Goal: Transaction & Acquisition: Purchase product/service

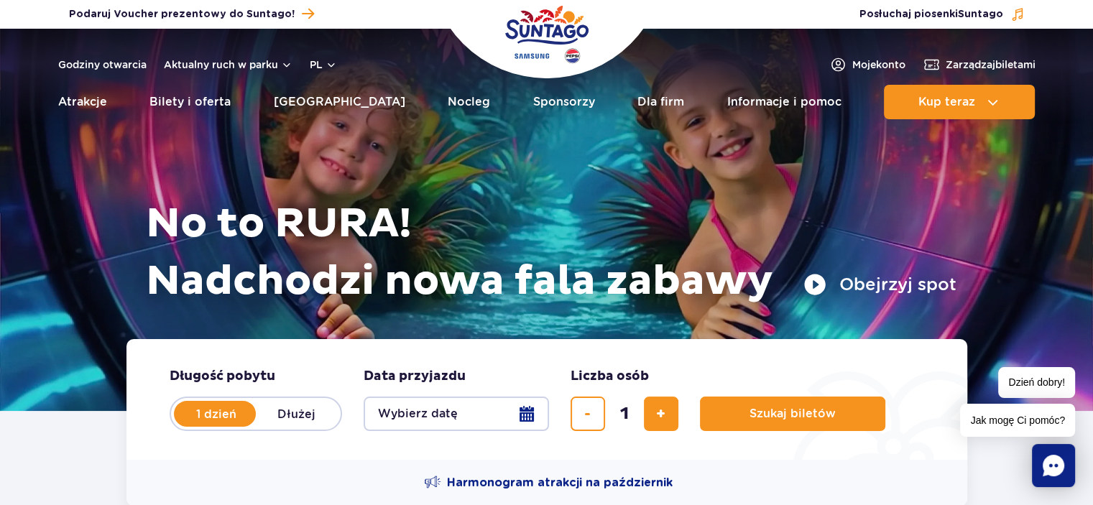
scroll to position [72, 0]
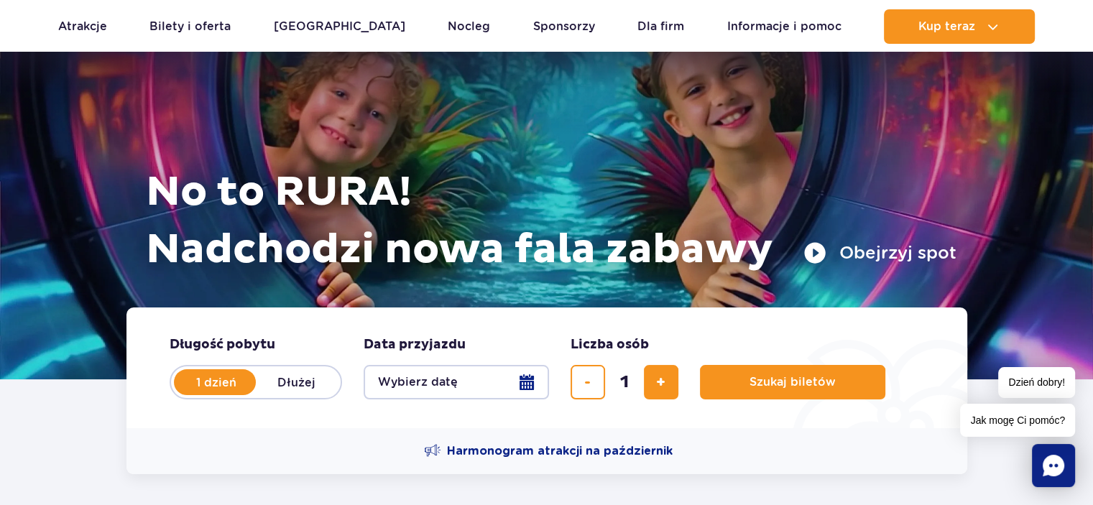
click at [440, 376] on button "Wybierz datę" at bounding box center [455, 382] width 185 height 34
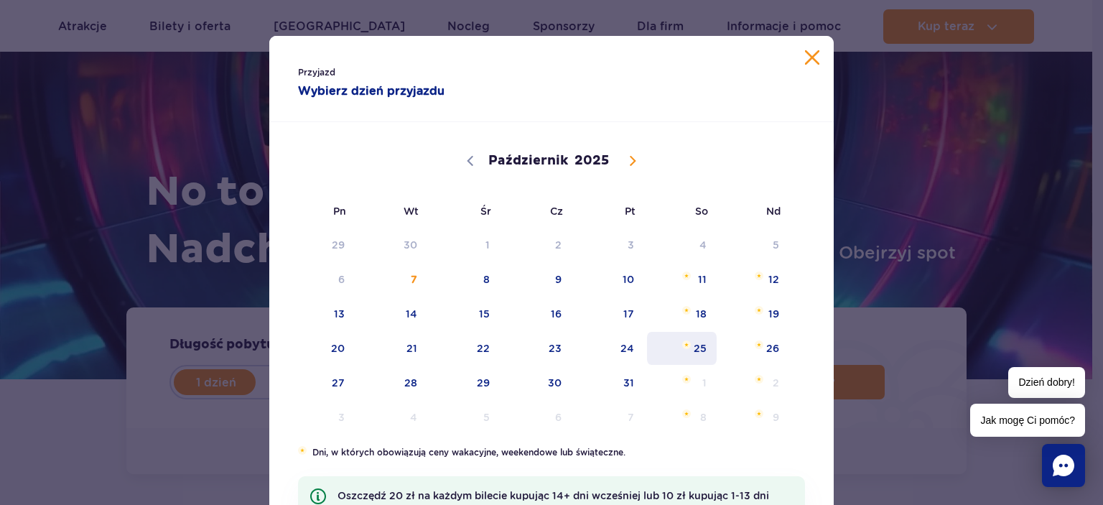
click at [691, 353] on span "25" at bounding box center [682, 348] width 73 height 33
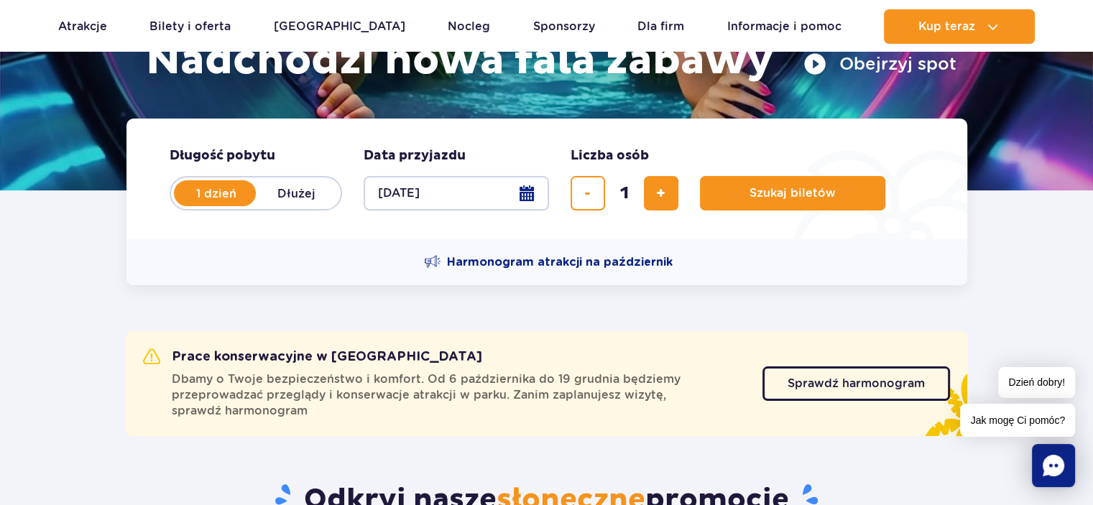
scroll to position [287, 0]
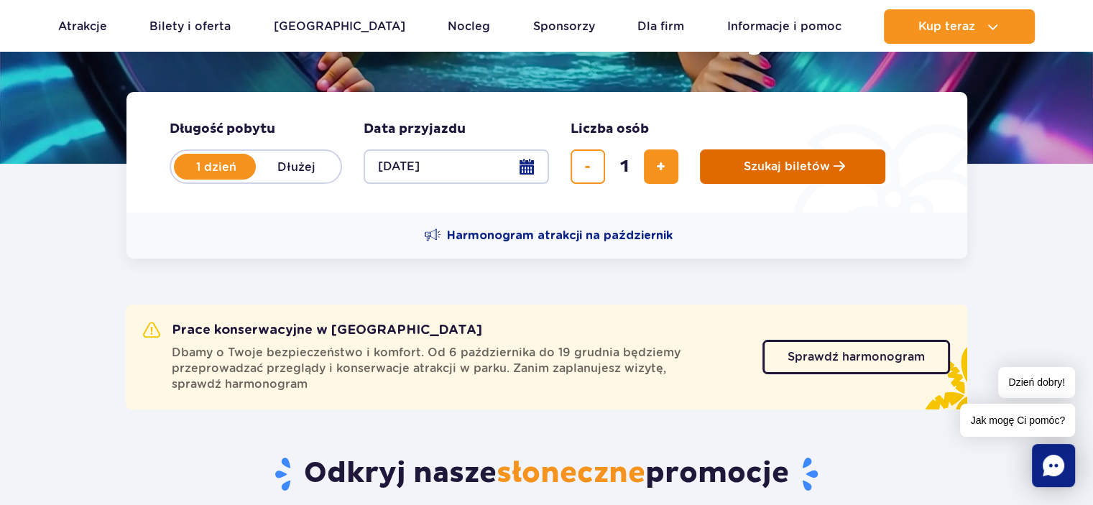
click at [779, 164] on span "Szukaj biletów" at bounding box center [786, 166] width 86 height 13
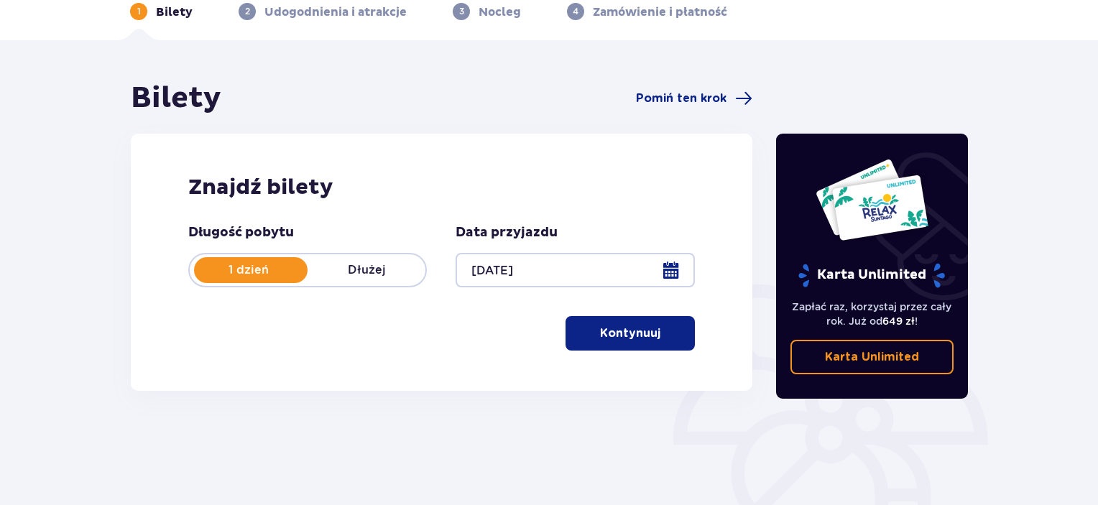
click at [629, 327] on p "Kontynuuj" at bounding box center [630, 333] width 60 height 16
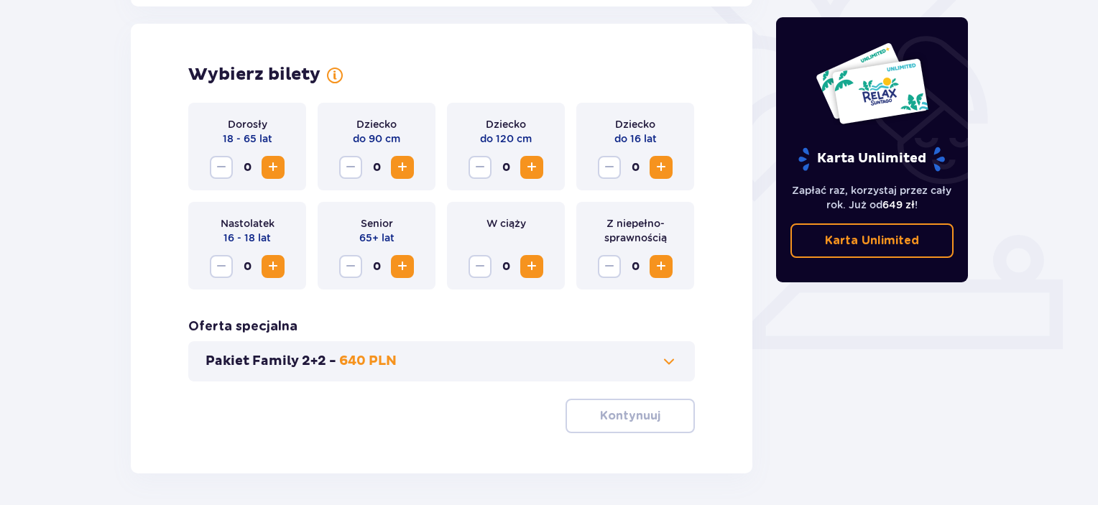
scroll to position [399, 0]
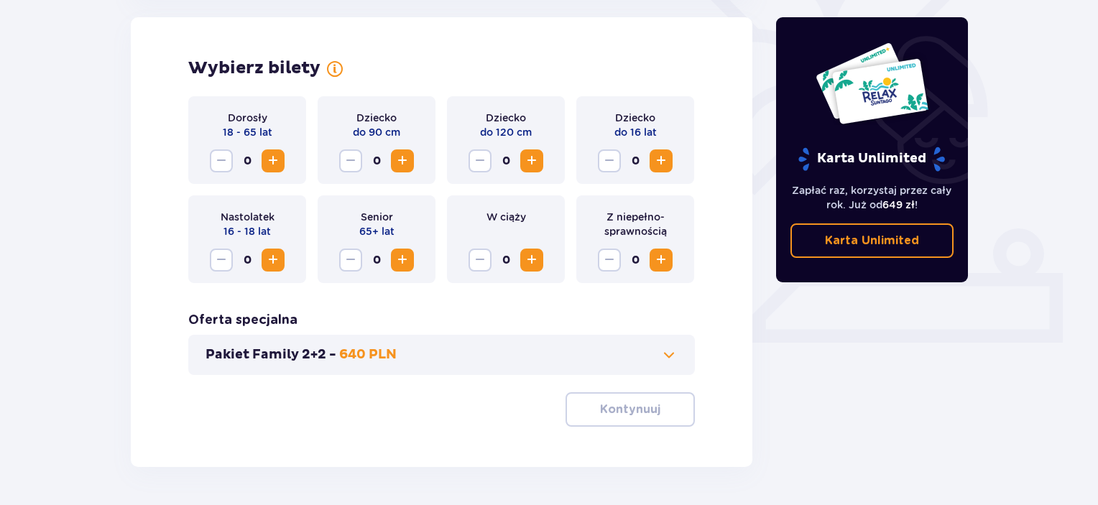
click at [269, 167] on span "Zwiększ" at bounding box center [272, 160] width 17 height 17
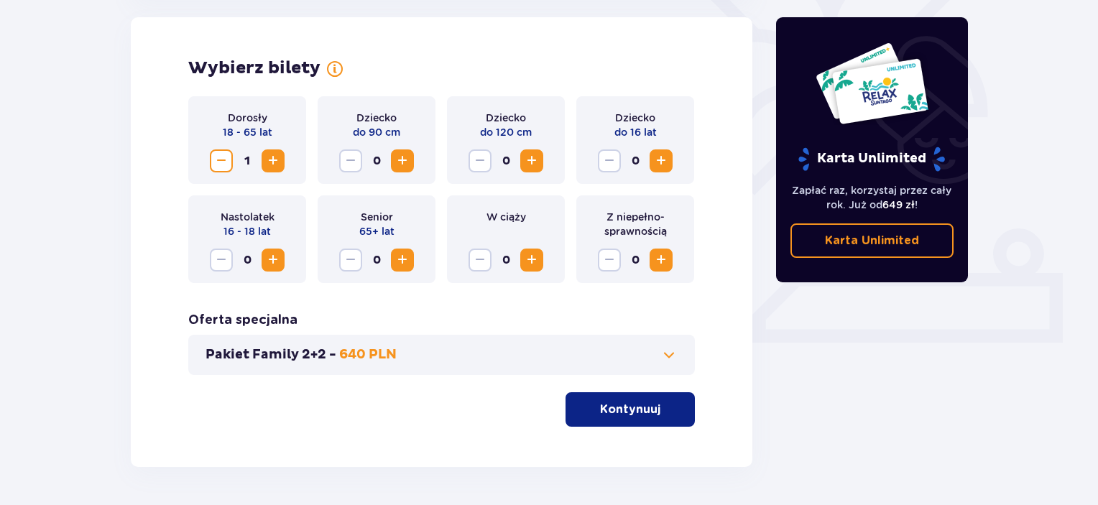
click at [643, 409] on p "Kontynuuj" at bounding box center [630, 410] width 60 height 16
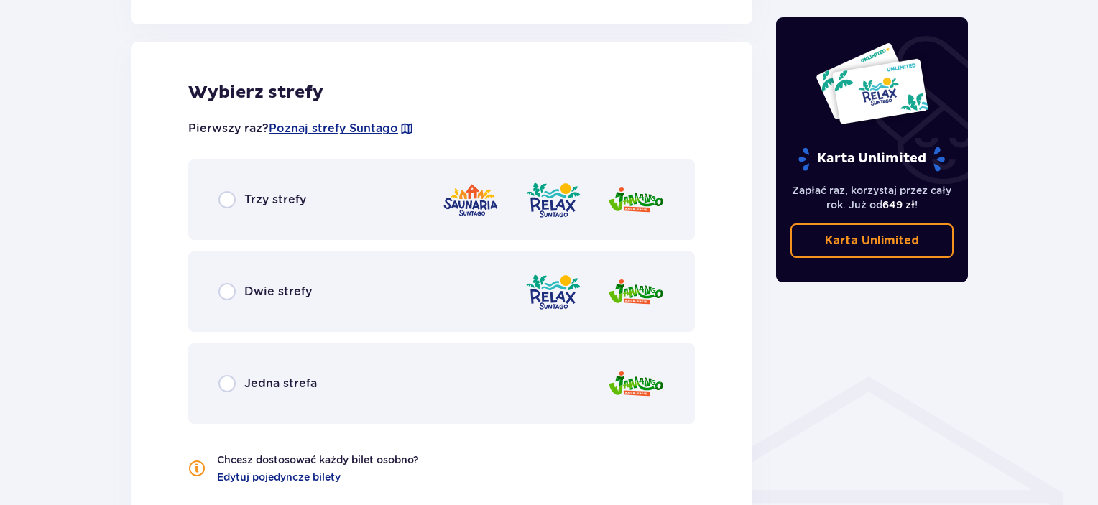
scroll to position [797, 0]
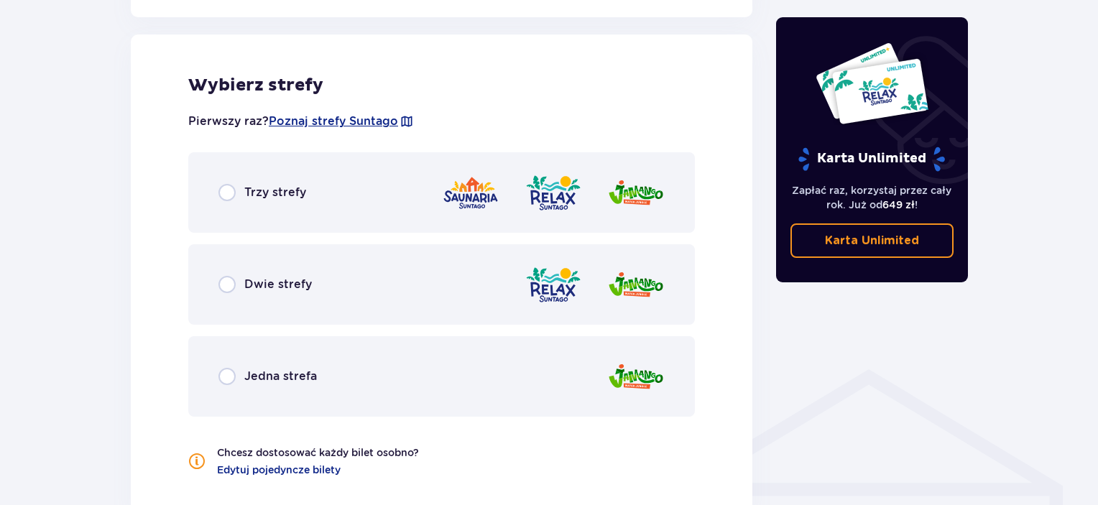
click at [228, 273] on div "Dwie strefy" at bounding box center [441, 284] width 506 height 80
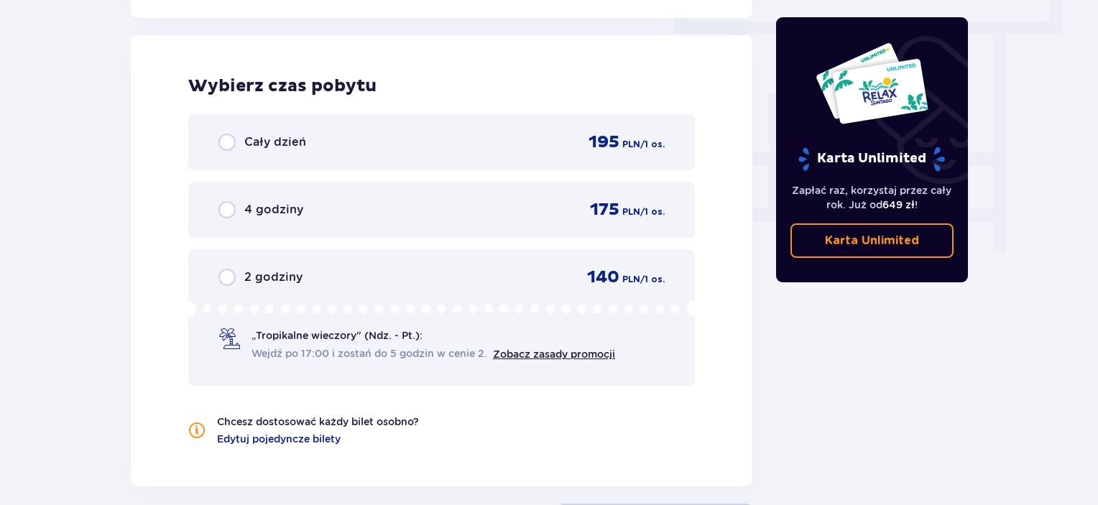
scroll to position [1297, 0]
click at [223, 141] on input "radio" at bounding box center [226, 141] width 17 height 17
radio input "true"
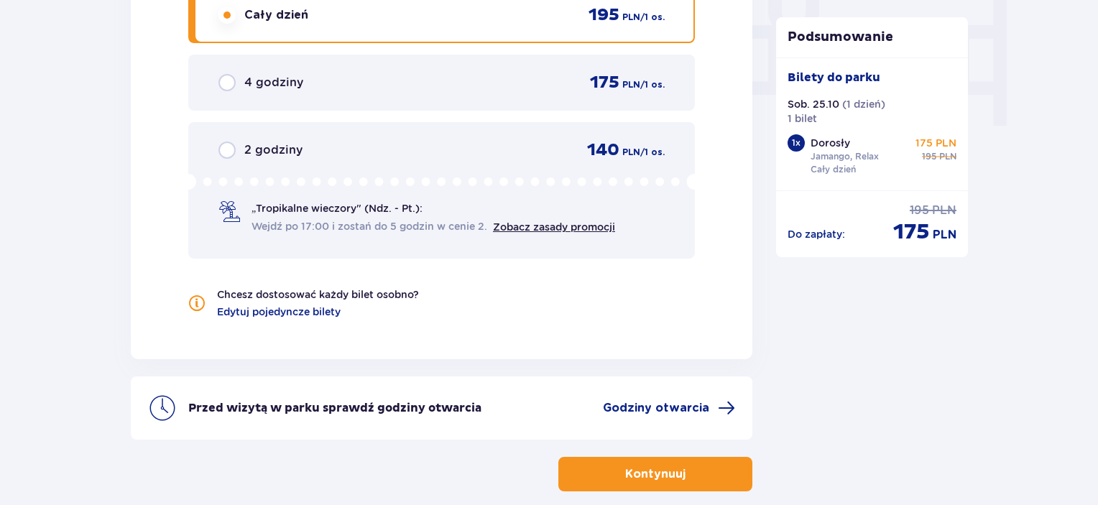
scroll to position [1350, 0]
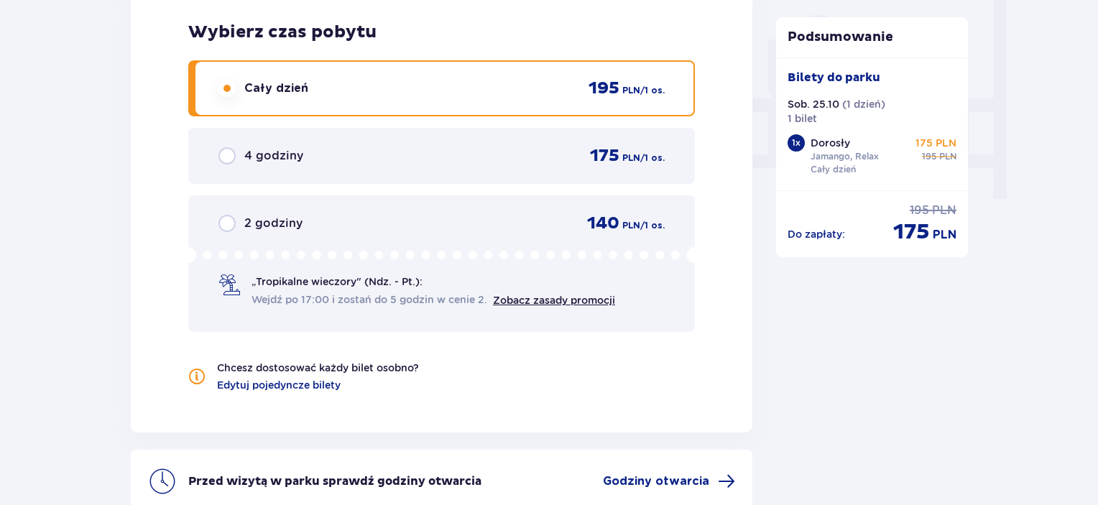
click at [353, 292] on span "Wejdź po 17:00 i zostań do 5 godzin w cenie 2." at bounding box center [369, 299] width 236 height 14
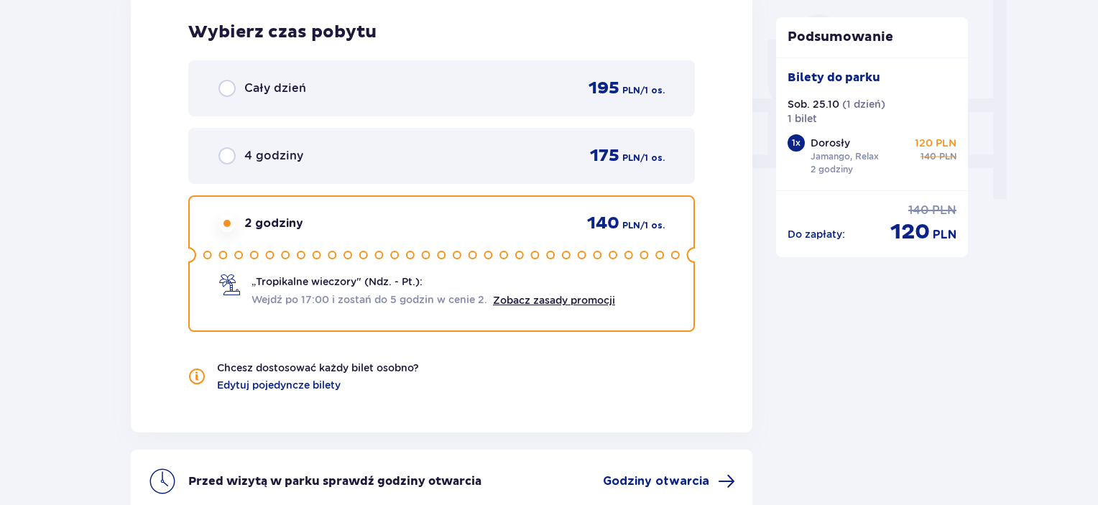
click at [235, 75] on div "Cały dzień 195 PLN / 1 os." at bounding box center [441, 88] width 506 height 56
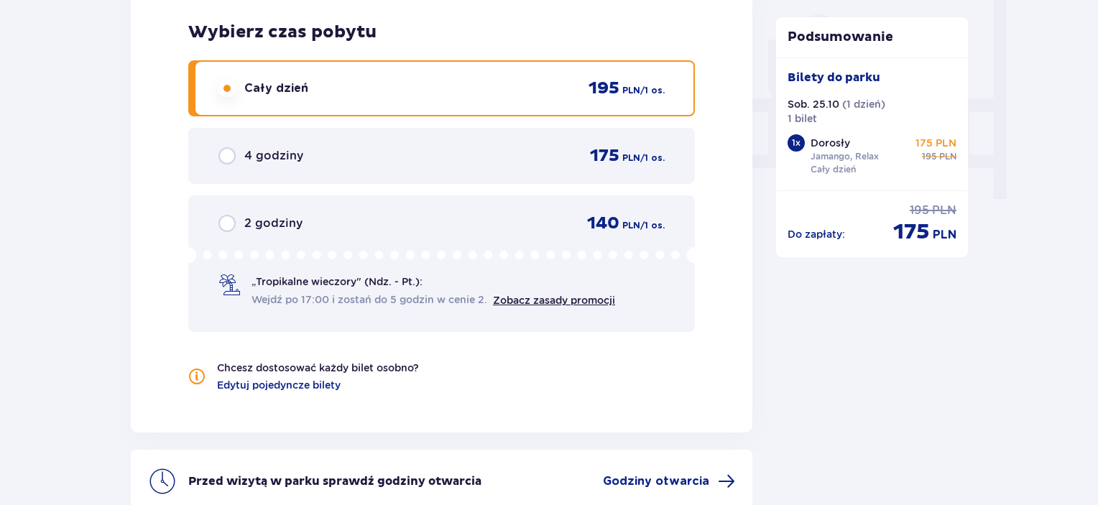
click at [235, 226] on input "radio" at bounding box center [226, 223] width 17 height 17
radio input "true"
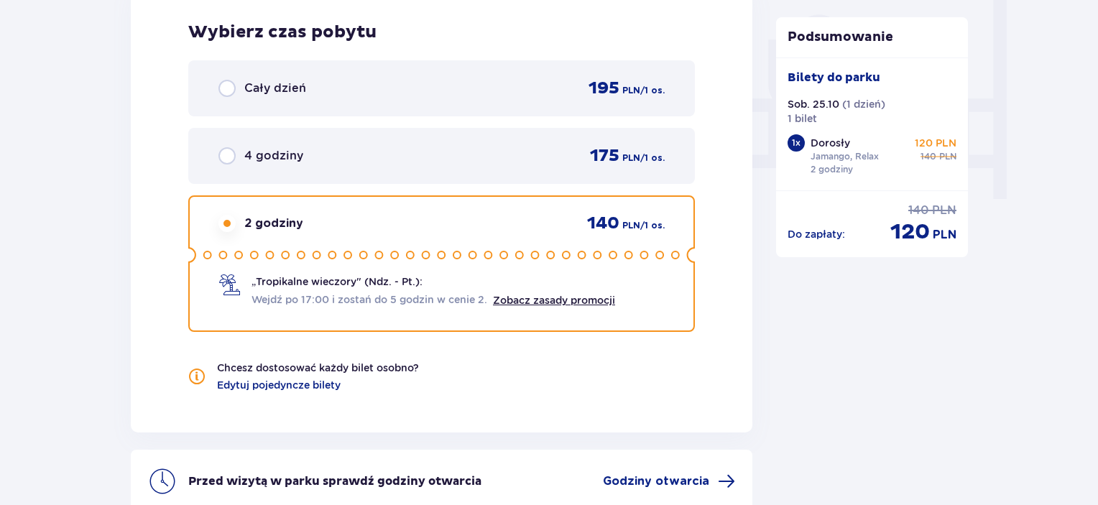
click at [396, 89] on div "Cały dzień 195 PLN / 1 os." at bounding box center [441, 89] width 446 height 22
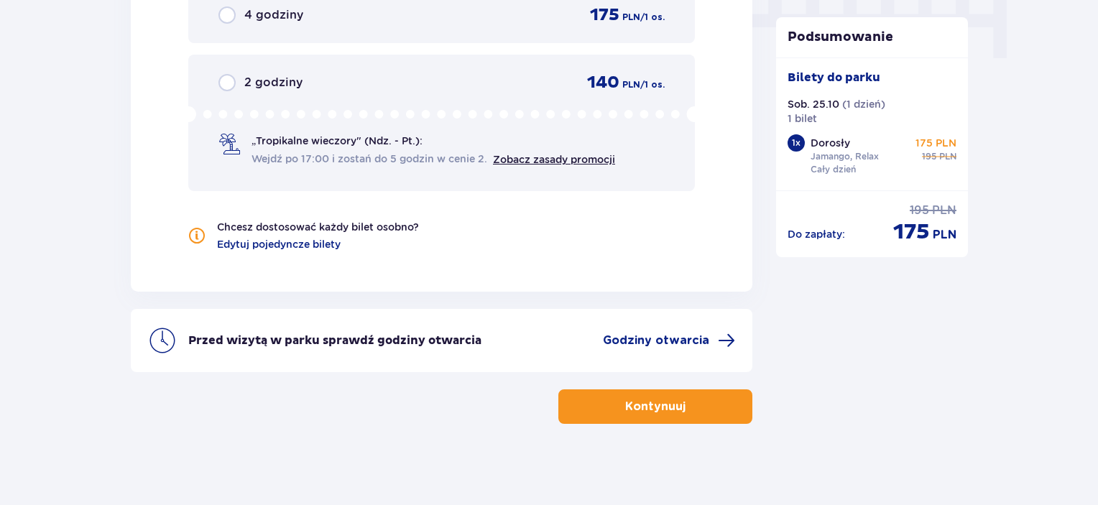
scroll to position [1494, 0]
